Goal: Task Accomplishment & Management: Manage account settings

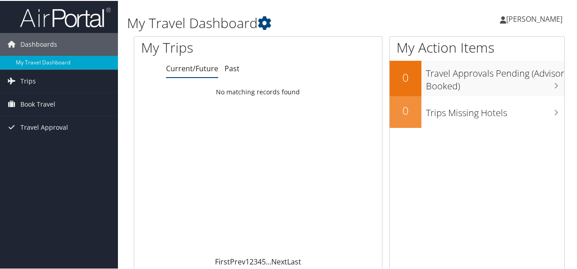
click at [537, 18] on span "[PERSON_NAME]" at bounding box center [534, 18] width 56 height 10
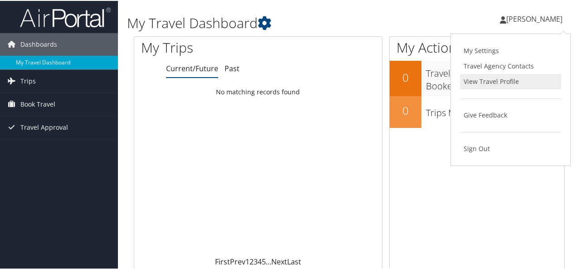
click at [479, 79] on link "View Travel Profile" at bounding box center [510, 80] width 101 height 15
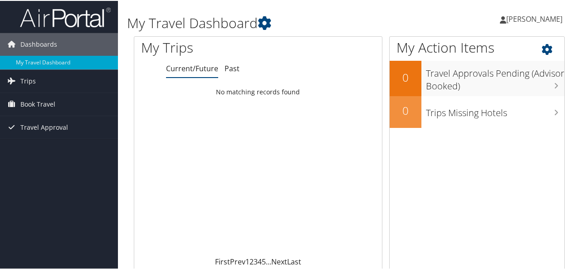
click at [476, 50] on h1 "My Action Items" at bounding box center [477, 46] width 175 height 19
click at [526, 17] on span "[PERSON_NAME]" at bounding box center [534, 18] width 56 height 10
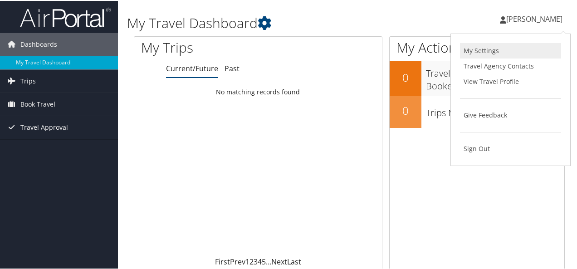
click at [481, 50] on link "My Settings" at bounding box center [510, 49] width 101 height 15
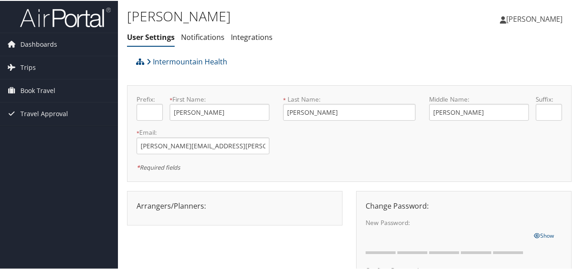
click at [222, 203] on div "Arrangers/Planners: Edit Arrangers & Planners [PERSON_NAME] [PERSON_NAME] [PERS…" at bounding box center [235, 205] width 210 height 11
click at [528, 17] on span "[PERSON_NAME]" at bounding box center [534, 18] width 56 height 10
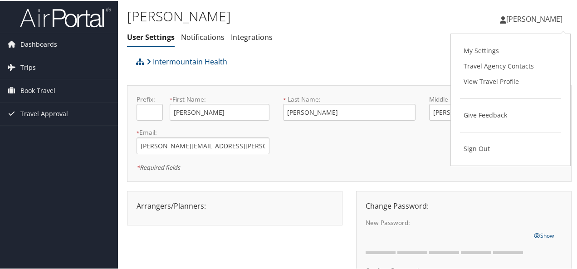
click at [386, 47] on div "[PERSON_NAME] User Settings Notifications Integrations User Settings Notificati…" at bounding box center [275, 28] width 296 height 47
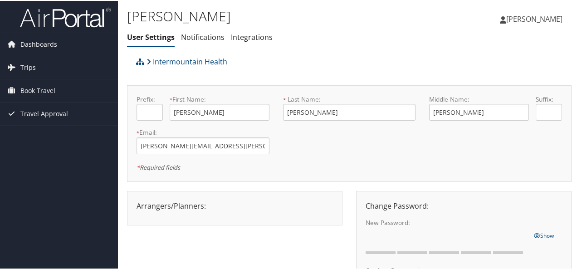
click at [187, 206] on div "Arrangers/Planners: Edit Arrangers & Planners [PERSON_NAME] [PERSON_NAME] [PERS…" at bounding box center [235, 205] width 210 height 11
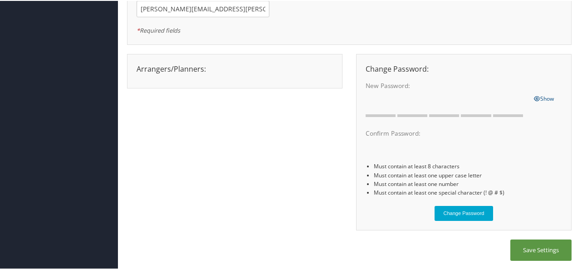
scroll to position [137, 0]
click at [531, 252] on button "Save Settings" at bounding box center [541, 249] width 61 height 21
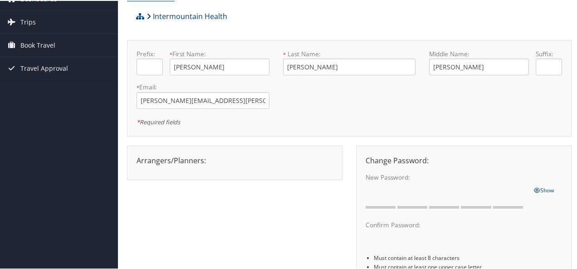
scroll to position [0, 0]
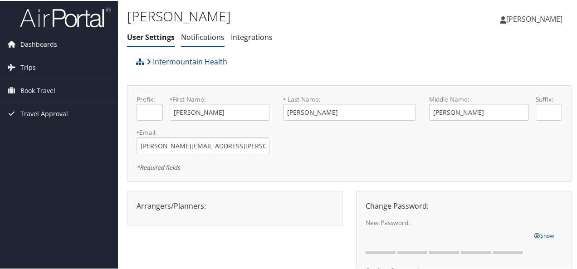
click at [201, 39] on link "Notifications" at bounding box center [203, 36] width 44 height 10
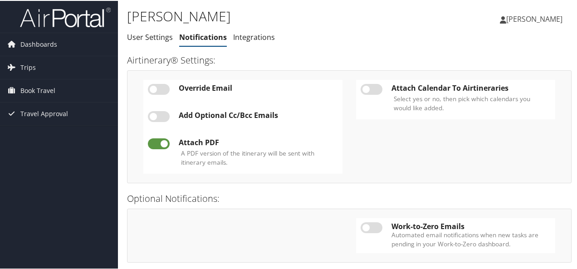
click at [532, 15] on span "[PERSON_NAME]" at bounding box center [534, 18] width 56 height 10
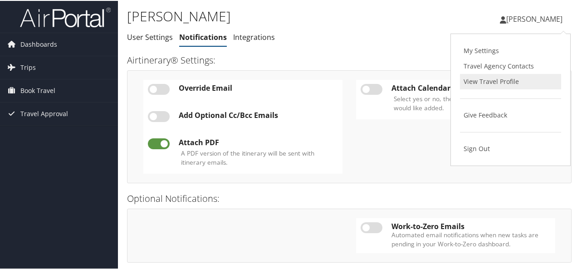
click at [489, 81] on link "View Travel Profile" at bounding box center [510, 80] width 101 height 15
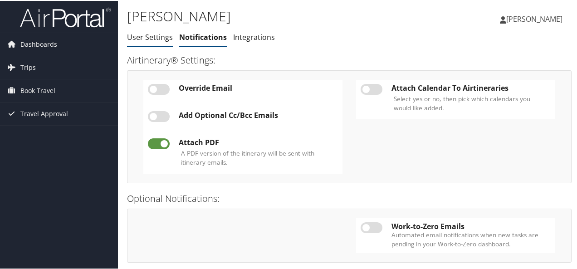
click at [151, 36] on link "User Settings" at bounding box center [150, 36] width 46 height 10
